Goal: Check status: Check status

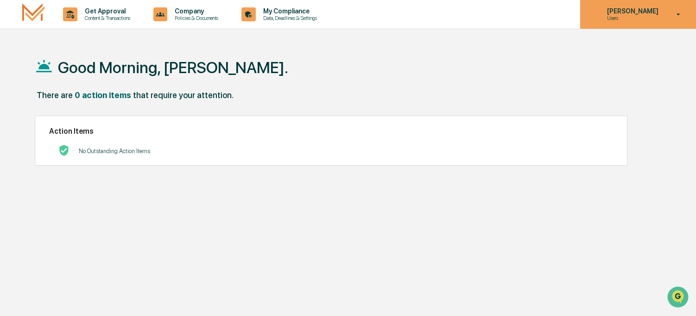
click at [622, 9] on p "[PERSON_NAME]" at bounding box center [630, 10] width 63 height 7
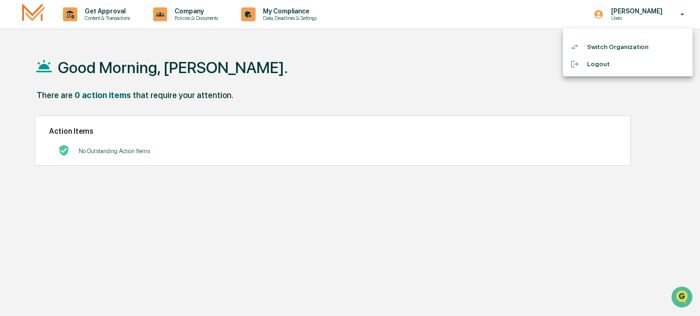
click at [511, 65] on div at bounding box center [350, 158] width 700 height 316
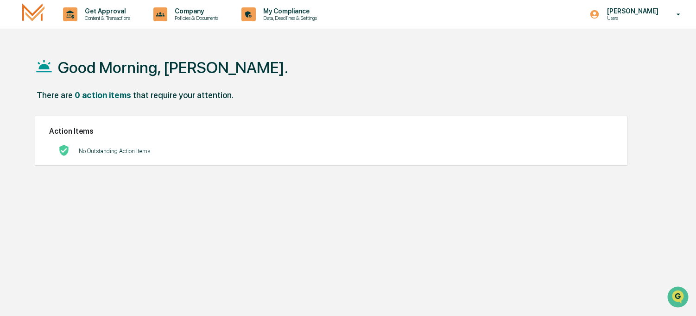
click at [29, 13] on img at bounding box center [33, 14] width 22 height 22
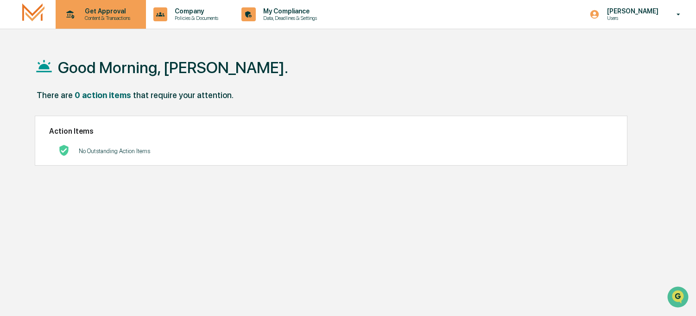
click at [82, 16] on p "Content & Transactions" at bounding box center [105, 18] width 57 height 6
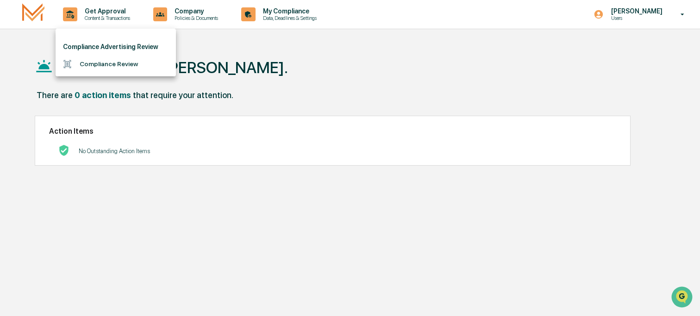
click at [257, 45] on div at bounding box center [350, 158] width 700 height 316
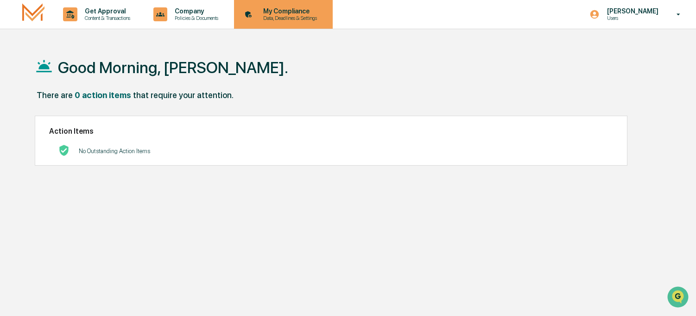
click at [300, 16] on p "Data, Deadlines & Settings" at bounding box center [289, 18] width 66 height 6
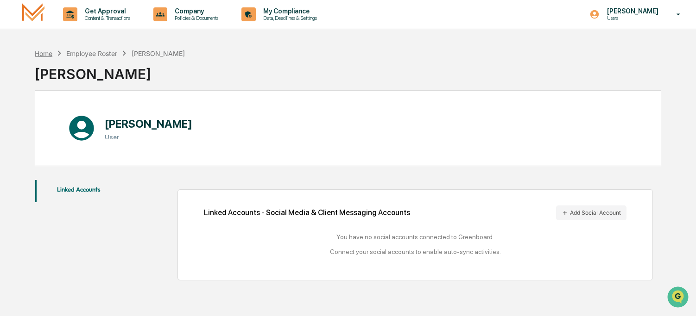
click at [43, 54] on div "Home" at bounding box center [44, 54] width 18 height 8
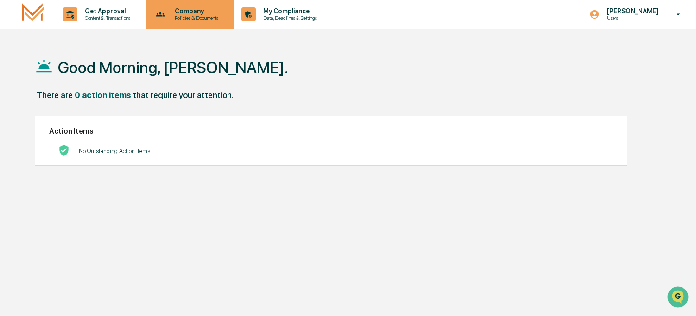
click at [188, 20] on p "Policies & Documents" at bounding box center [195, 18] width 56 height 6
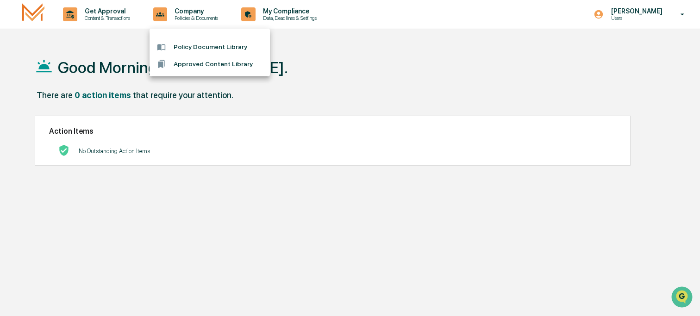
click at [186, 69] on li "Approved Content Library" at bounding box center [210, 64] width 120 height 17
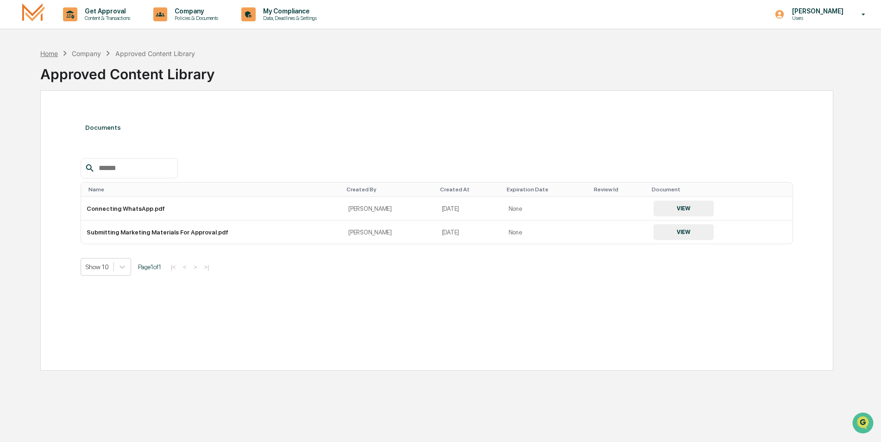
click at [49, 52] on div "Home" at bounding box center [49, 54] width 18 height 8
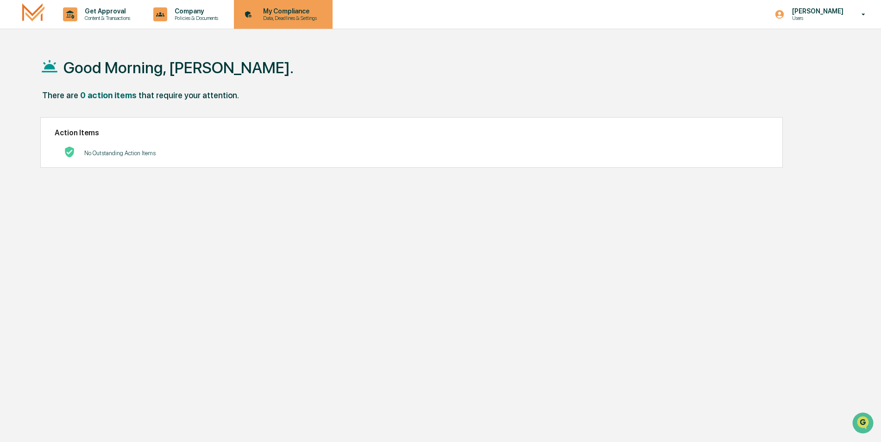
click at [321, 19] on p "Data, Deadlines & Settings" at bounding box center [289, 18] width 66 height 6
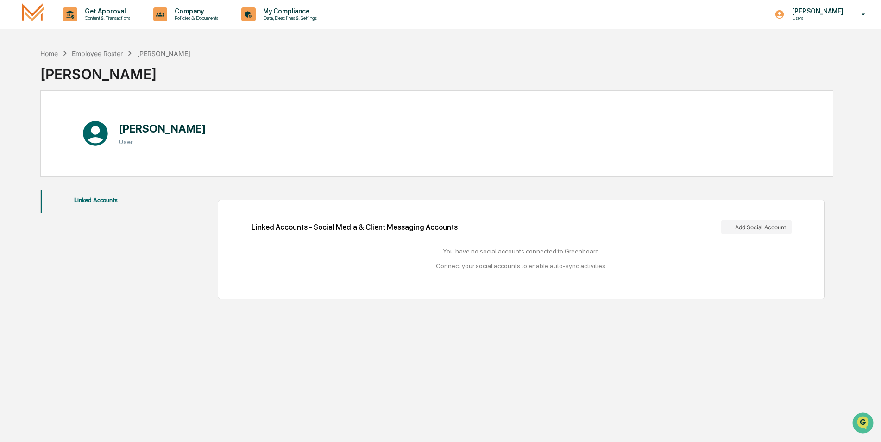
drag, startPoint x: 169, startPoint y: 128, endPoint x: 141, endPoint y: 137, distance: 28.7
click at [168, 128] on h1 "[PERSON_NAME]" at bounding box center [163, 128] width 88 height 13
click at [95, 133] on icon at bounding box center [96, 134] width 30 height 30
click at [191, 16] on p "Policies & Documents" at bounding box center [195, 18] width 56 height 6
click at [212, 49] on li "Policy Document Library" at bounding box center [210, 46] width 120 height 17
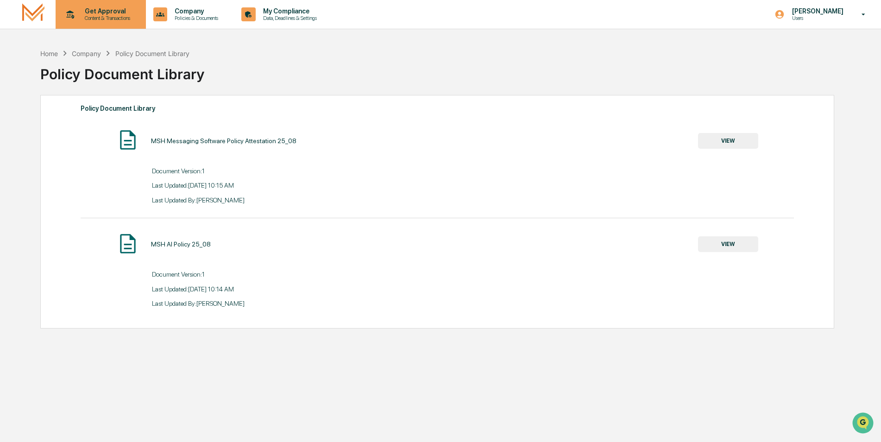
click at [85, 16] on p "Content & Transactions" at bounding box center [105, 18] width 57 height 6
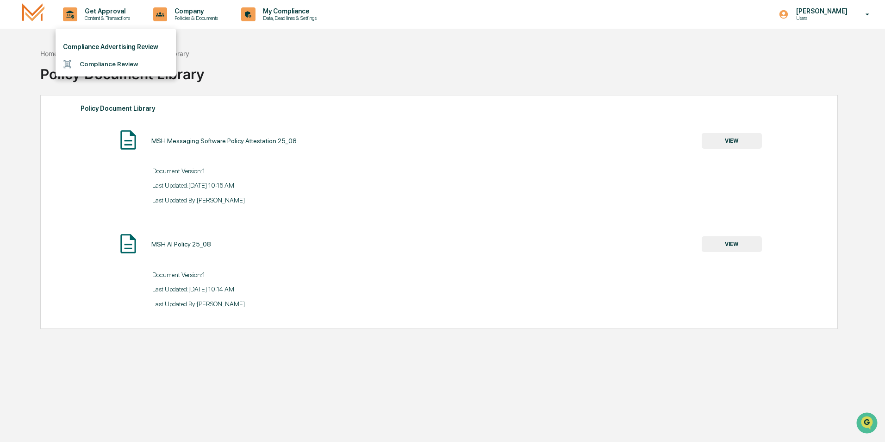
click at [98, 46] on li "Compliance Advertising Review" at bounding box center [116, 46] width 120 height 17
click at [98, 68] on li "Compliance Review" at bounding box center [116, 64] width 120 height 17
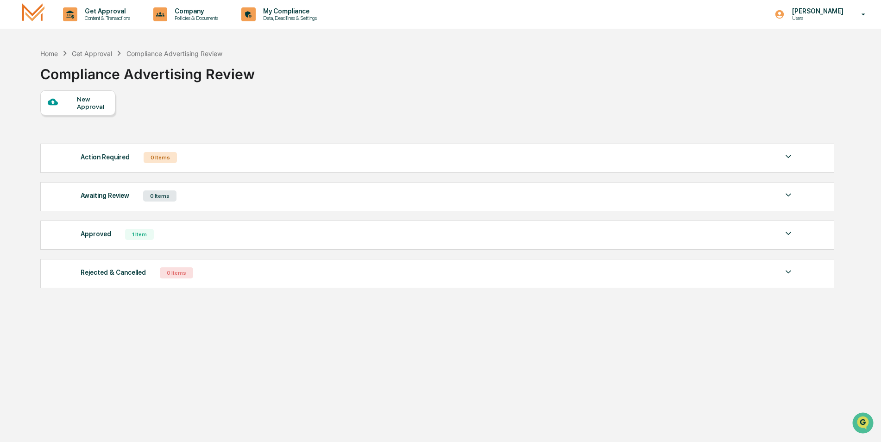
click at [695, 232] on img at bounding box center [788, 233] width 11 height 11
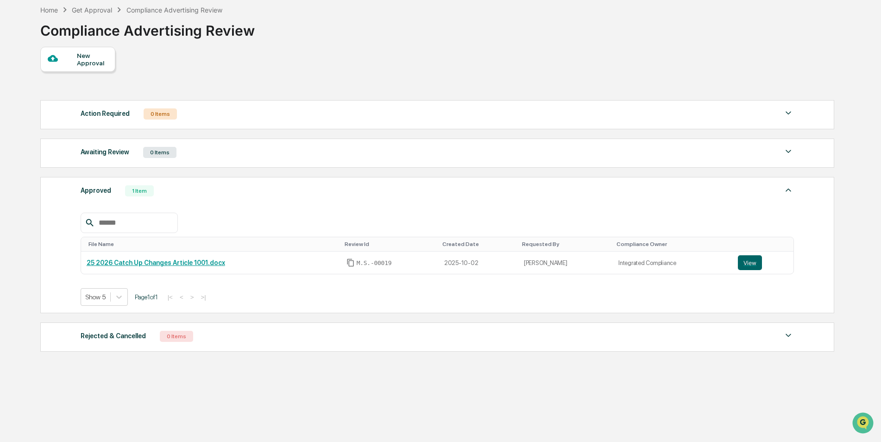
scroll to position [44, 0]
click at [695, 259] on button "View" at bounding box center [750, 262] width 24 height 15
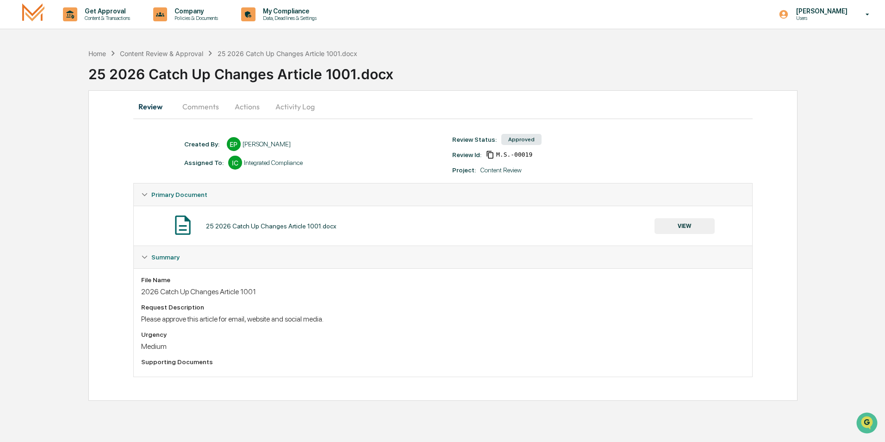
click at [288, 107] on button "Activity Log" at bounding box center [295, 106] width 54 height 22
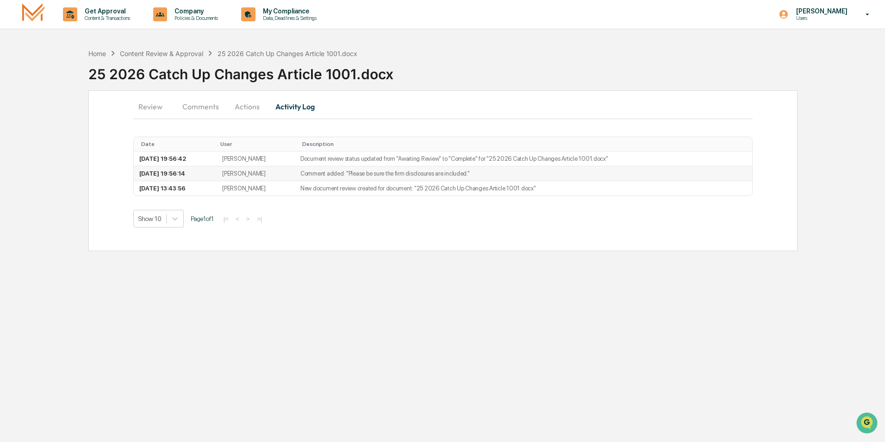
click at [328, 172] on td "Comment added: "​Please be sure the firm disclosures are included."" at bounding box center [524, 173] width 458 height 15
click at [193, 174] on td "2025-10-03 19:56:14" at bounding box center [175, 173] width 83 height 15
click at [250, 107] on button "Actions" at bounding box center [247, 106] width 42 height 22
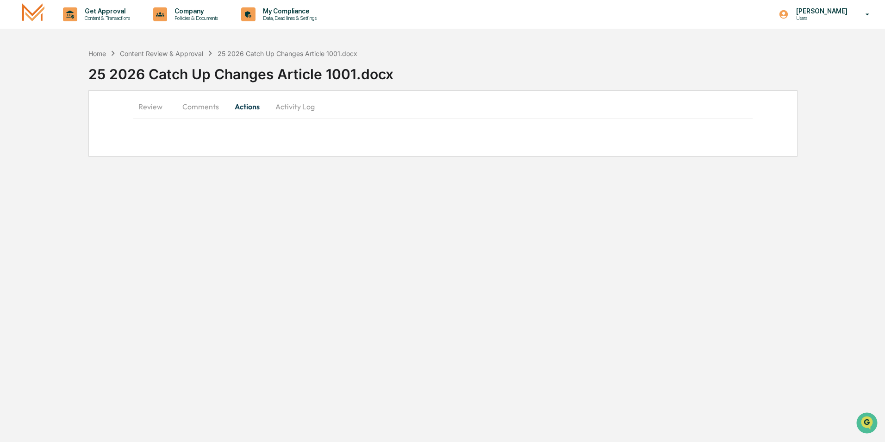
click at [201, 107] on button "Comments" at bounding box center [200, 106] width 51 height 22
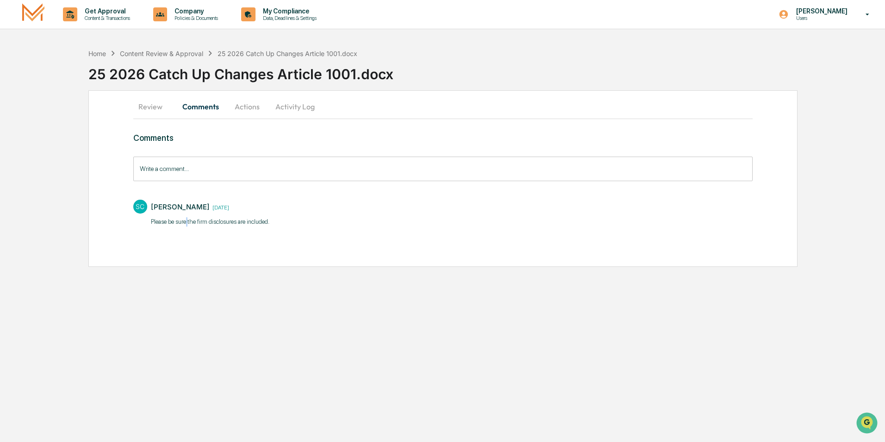
click at [189, 218] on p "​Please be sure the firm disclosures are included." at bounding box center [210, 221] width 119 height 9
drag, startPoint x: 189, startPoint y: 218, endPoint x: 293, endPoint y: 243, distance: 107.1
click at [294, 243] on div "Comments Write a comment... Write a comment... SC Stacie Craddock 3 days ago ​P…" at bounding box center [443, 197] width 620 height 129
click at [220, 242] on div "Comments Write a comment... Write a comment... SC Stacie Craddock 3 days ago ​P…" at bounding box center [443, 197] width 620 height 129
click at [153, 105] on button "Review" at bounding box center [154, 106] width 42 height 22
